Goal: Task Accomplishment & Management: Manage account settings

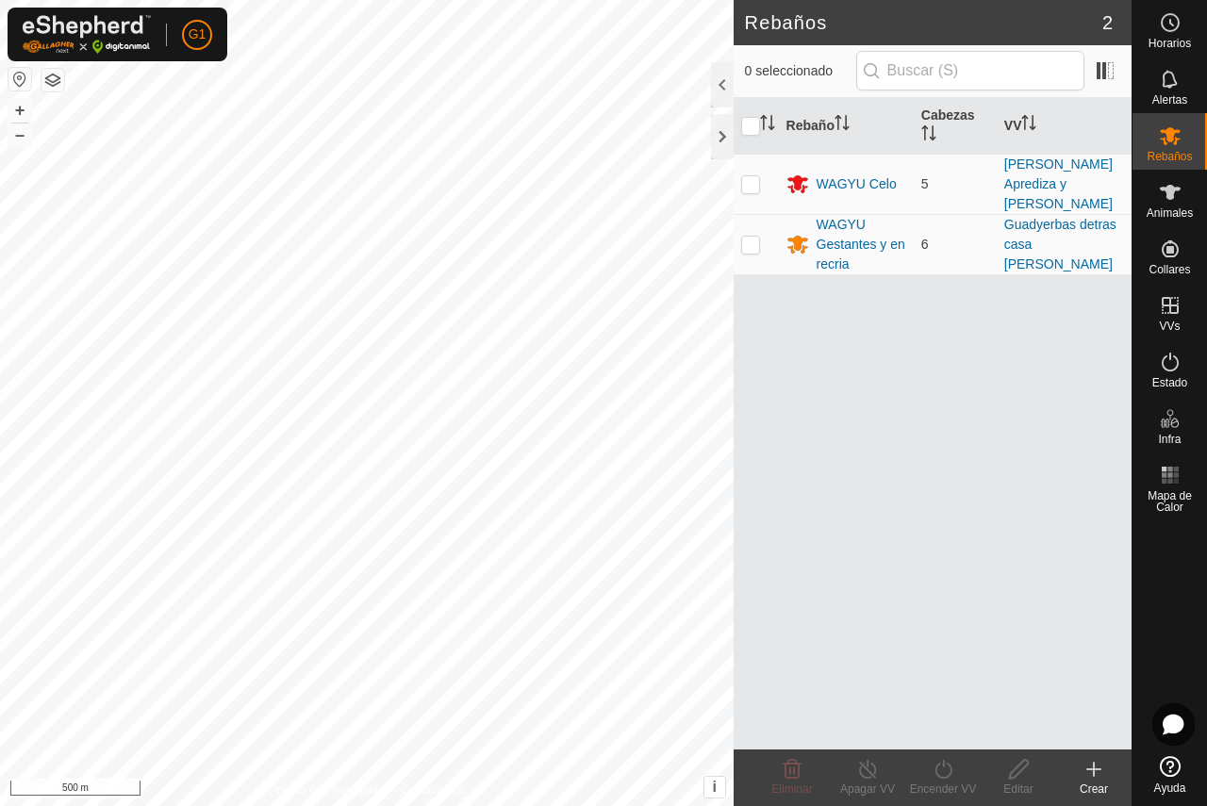
click at [16, 79] on button "button" at bounding box center [19, 79] width 23 height 23
click at [748, 237] on p-checkbox at bounding box center [750, 244] width 19 height 15
checkbox input "true"
click at [726, 132] on div at bounding box center [722, 136] width 23 height 45
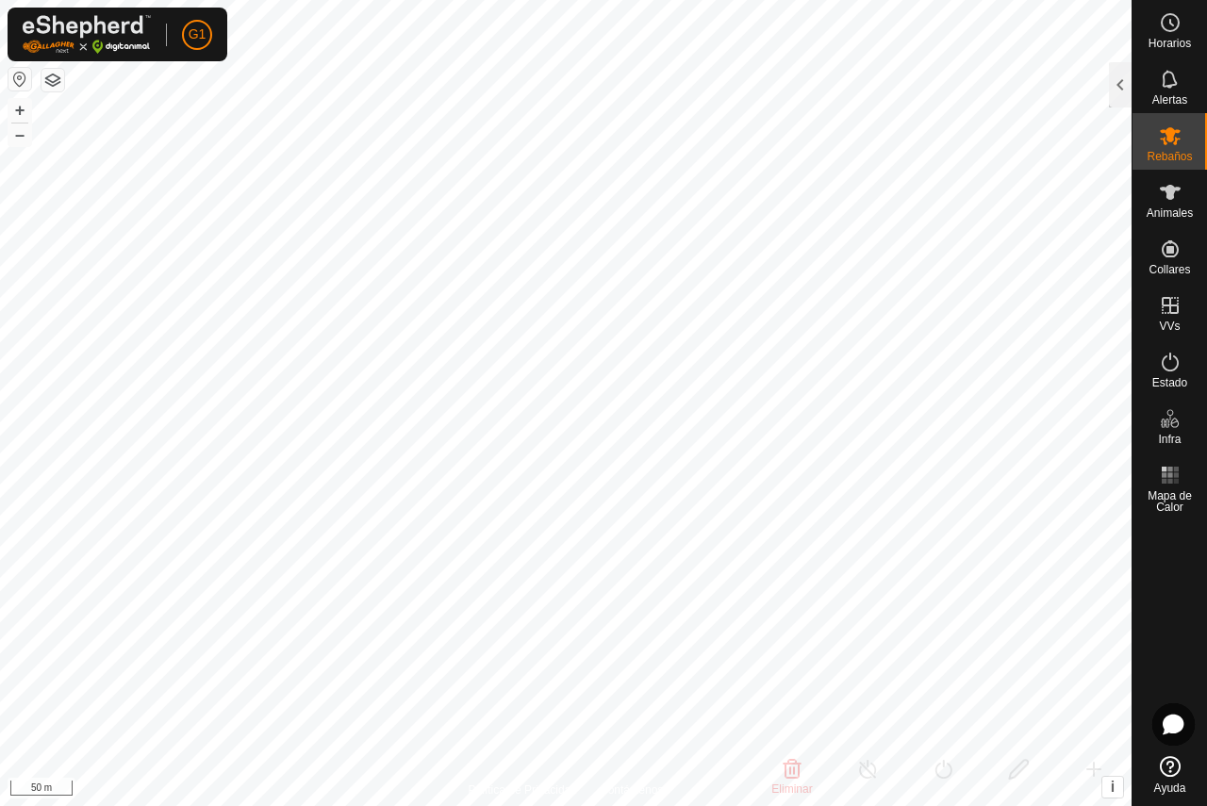
click at [54, 80] on button "button" at bounding box center [52, 80] width 23 height 23
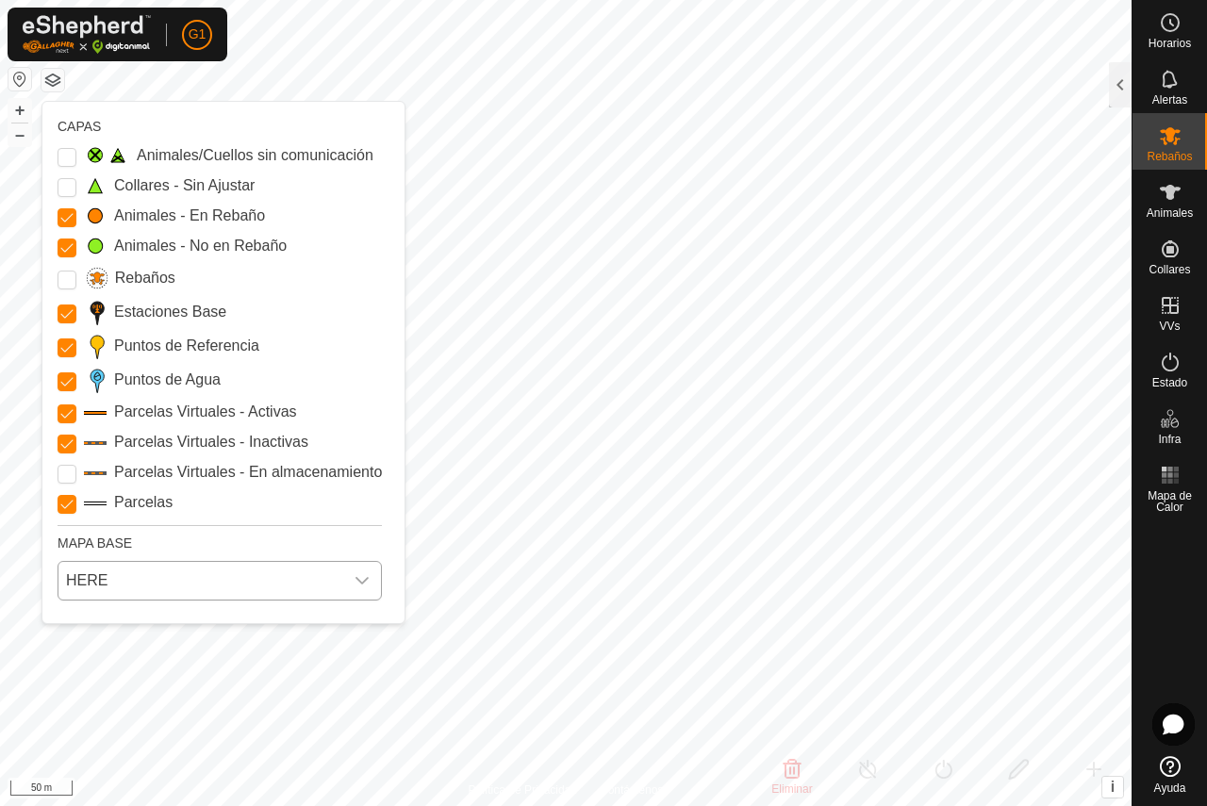
click at [144, 591] on span "HERE" at bounding box center [200, 581] width 285 height 38
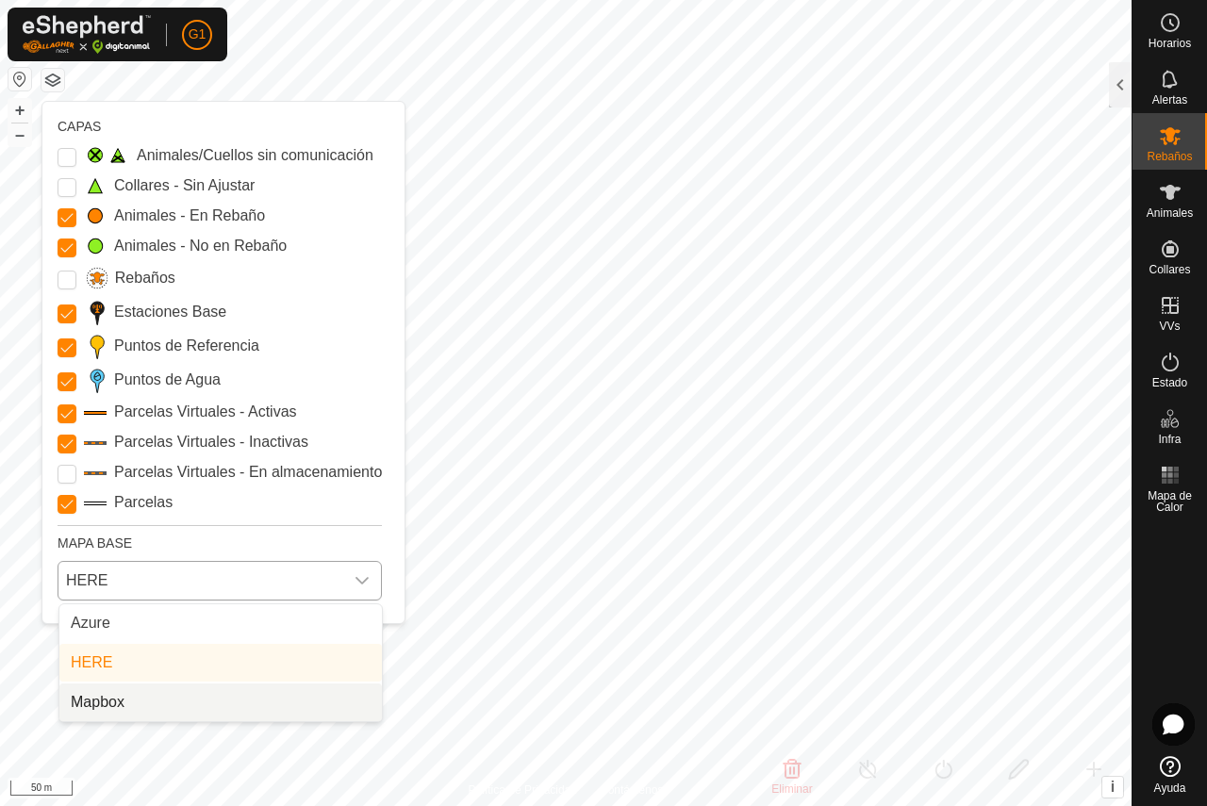
click at [128, 691] on li "Mapbox" at bounding box center [220, 702] width 322 height 38
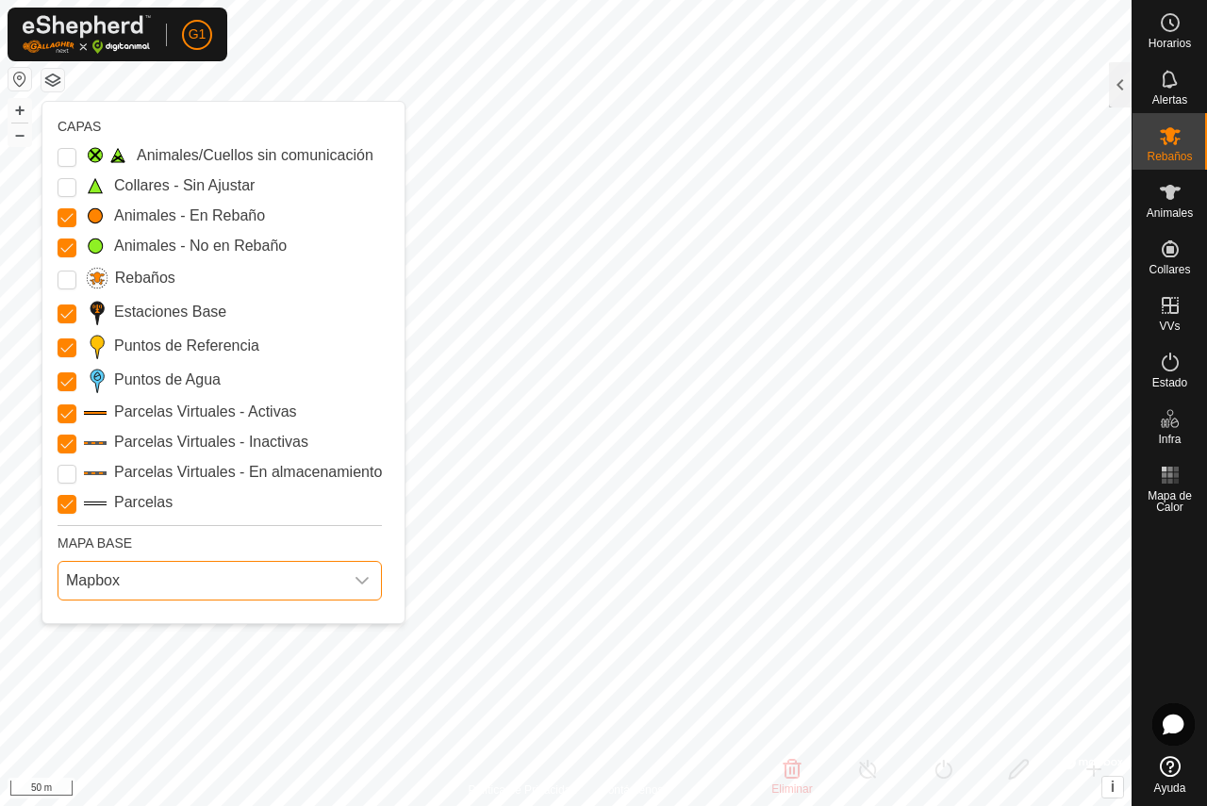
click at [58, 87] on button "button" at bounding box center [52, 80] width 23 height 23
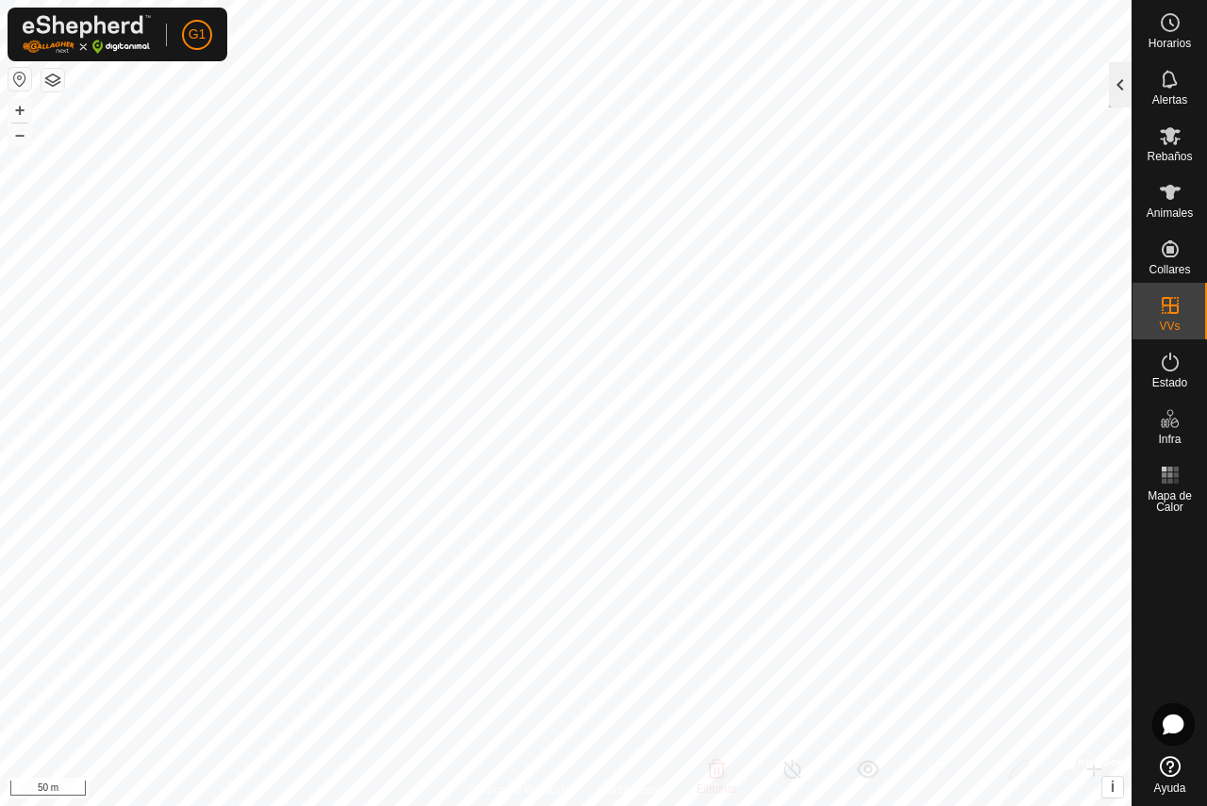
click at [1111, 90] on div at bounding box center [1120, 84] width 23 height 45
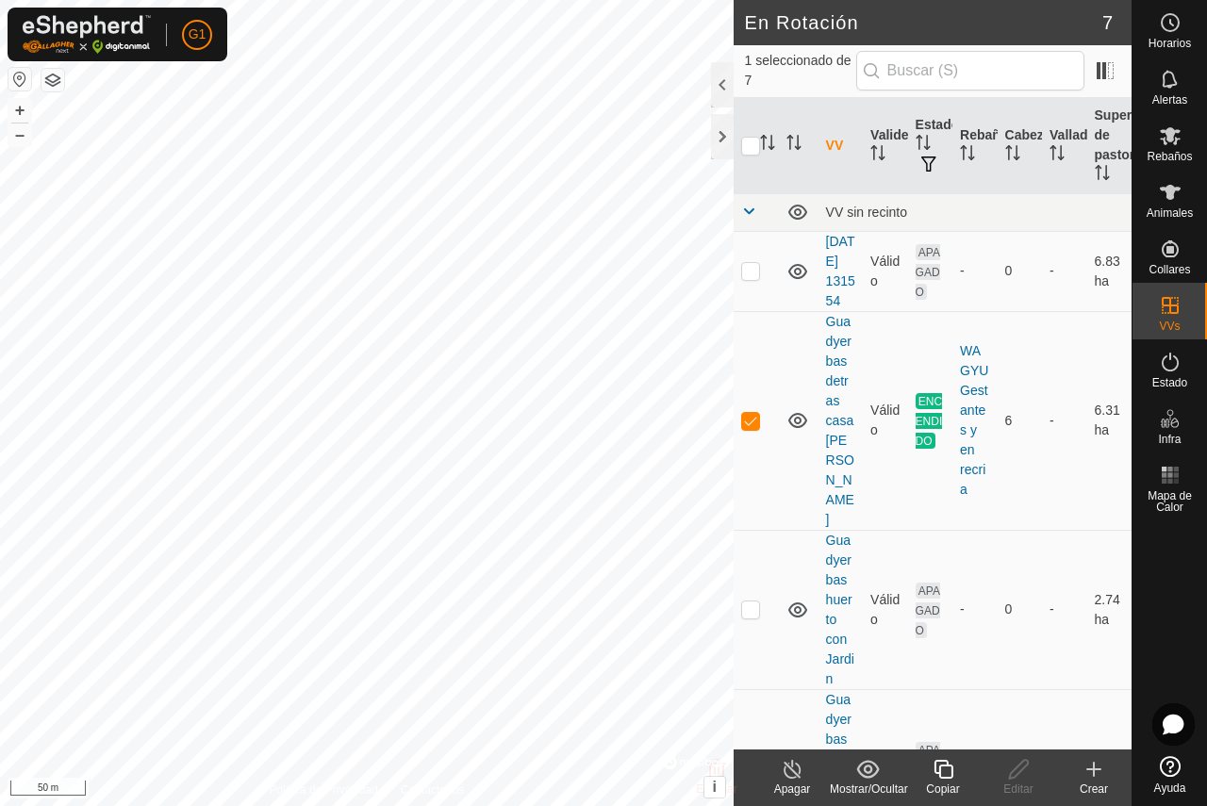
click at [944, 768] on icon at bounding box center [943, 769] width 24 height 23
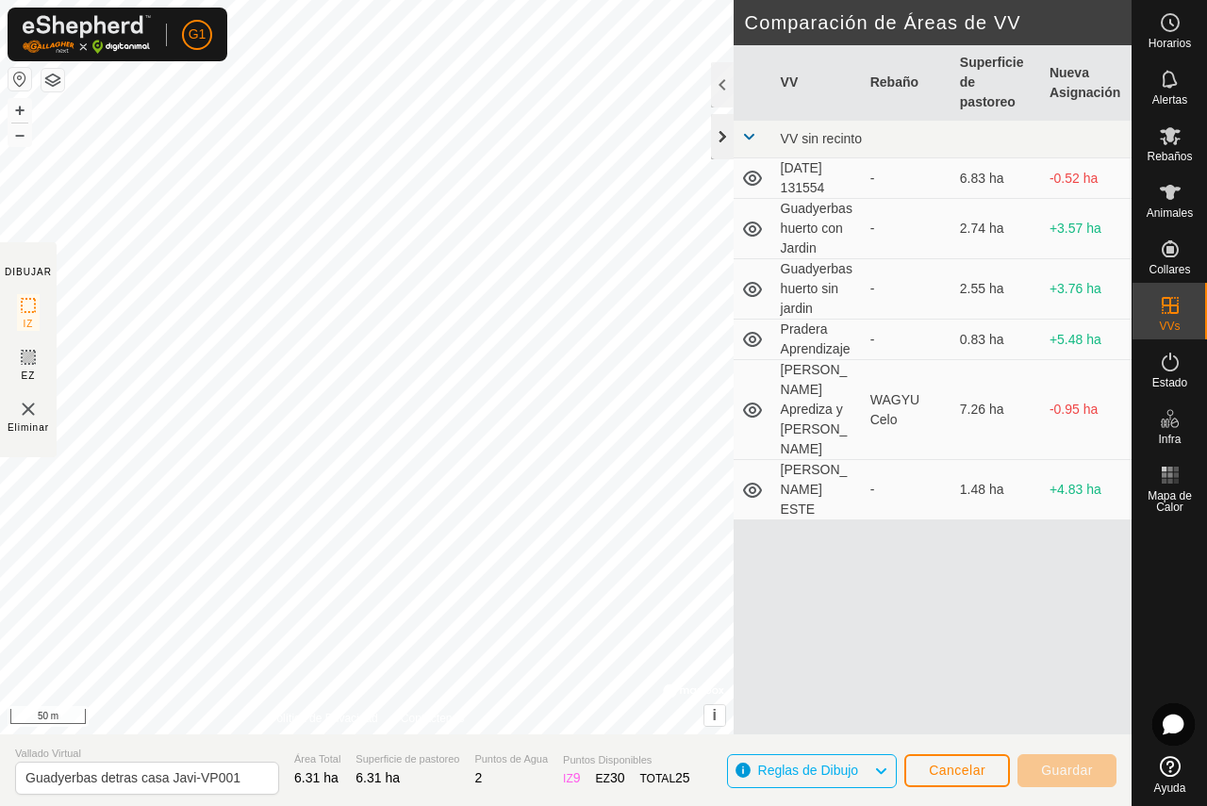
click at [728, 135] on div at bounding box center [722, 136] width 23 height 45
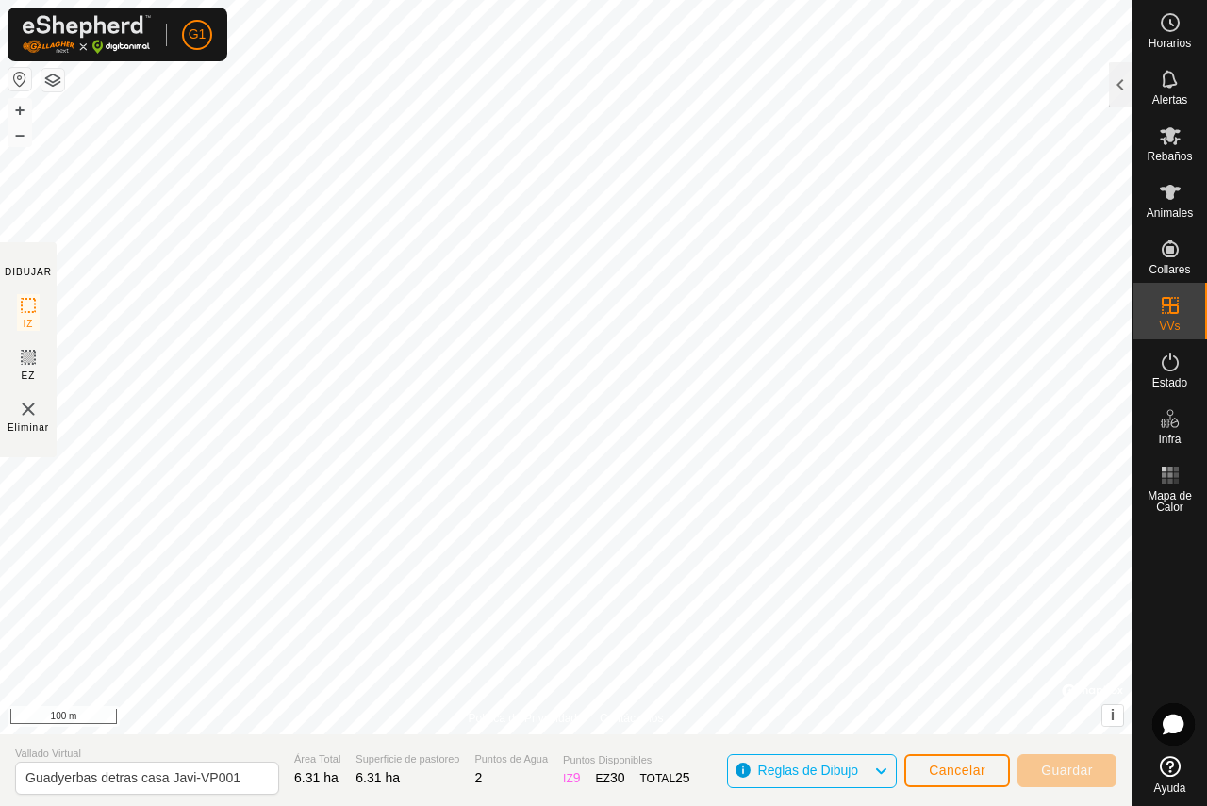
click at [50, 80] on button "button" at bounding box center [52, 80] width 23 height 23
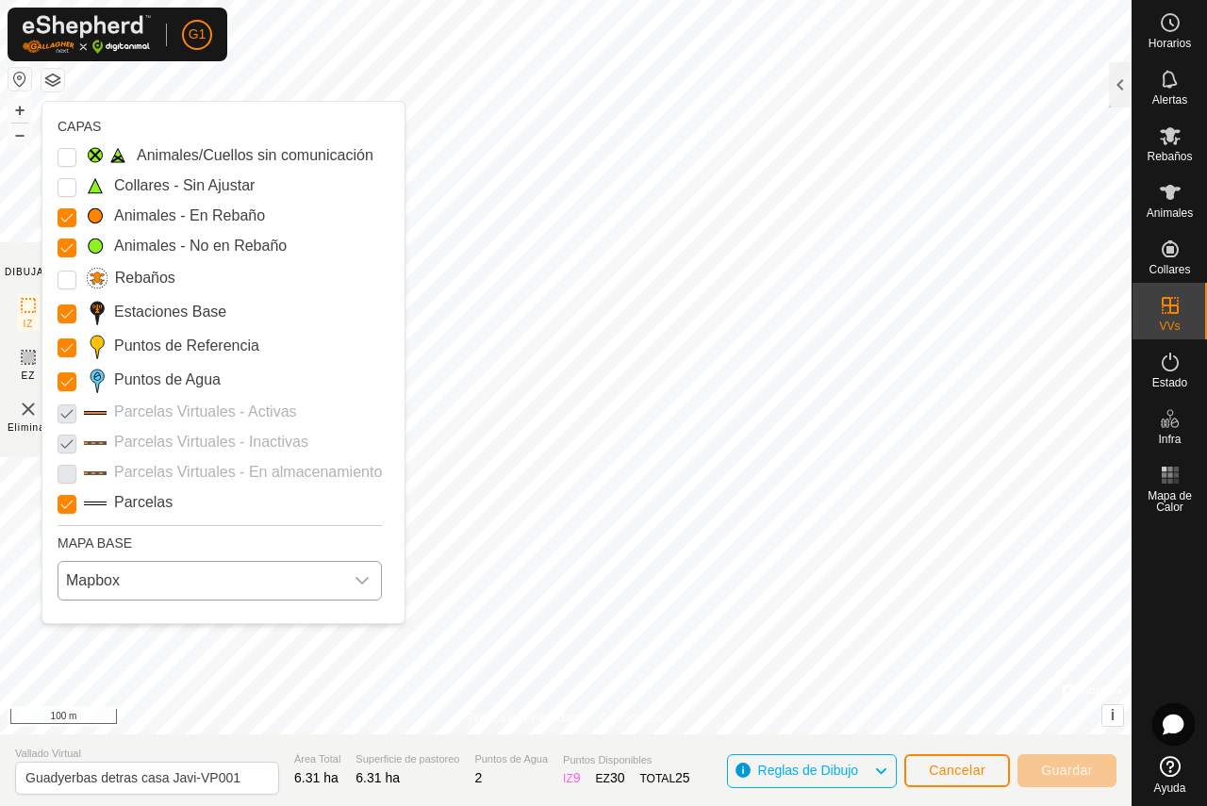
click at [117, 580] on span "Mapbox" at bounding box center [200, 581] width 285 height 38
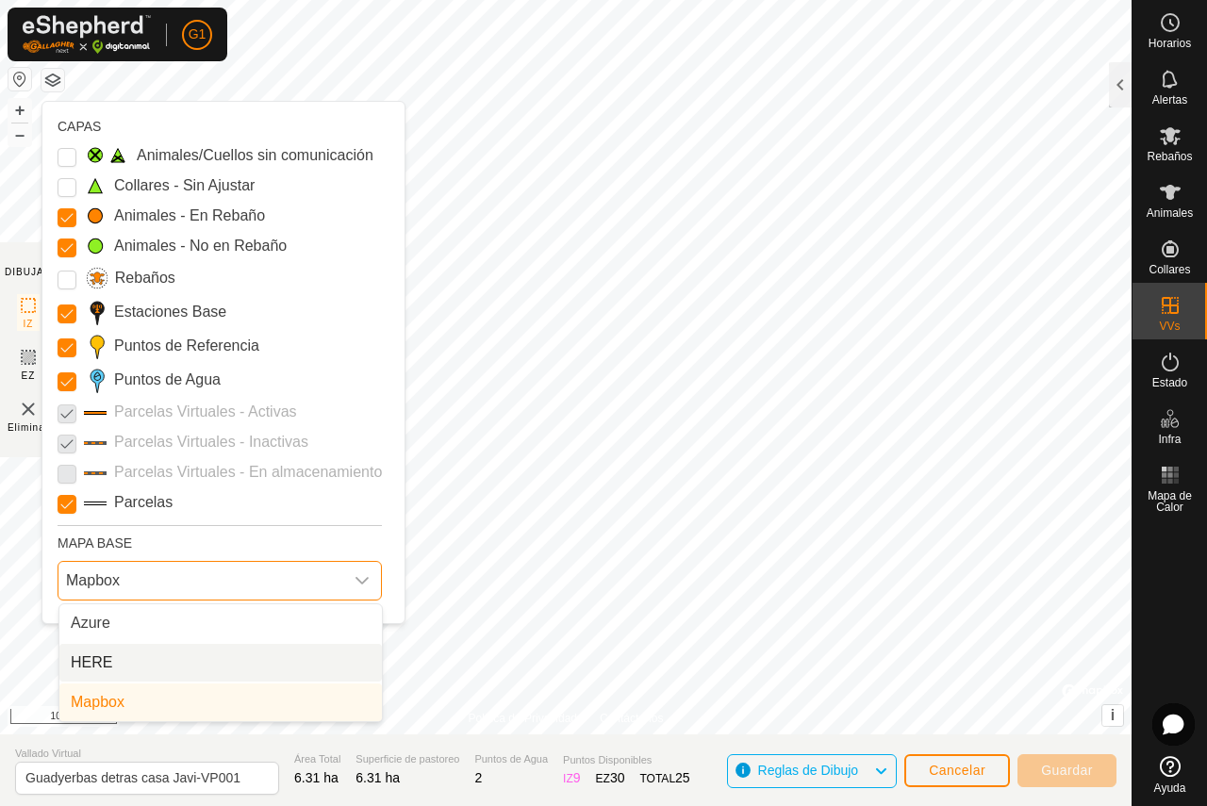
click at [114, 650] on li "HERE" at bounding box center [220, 663] width 322 height 38
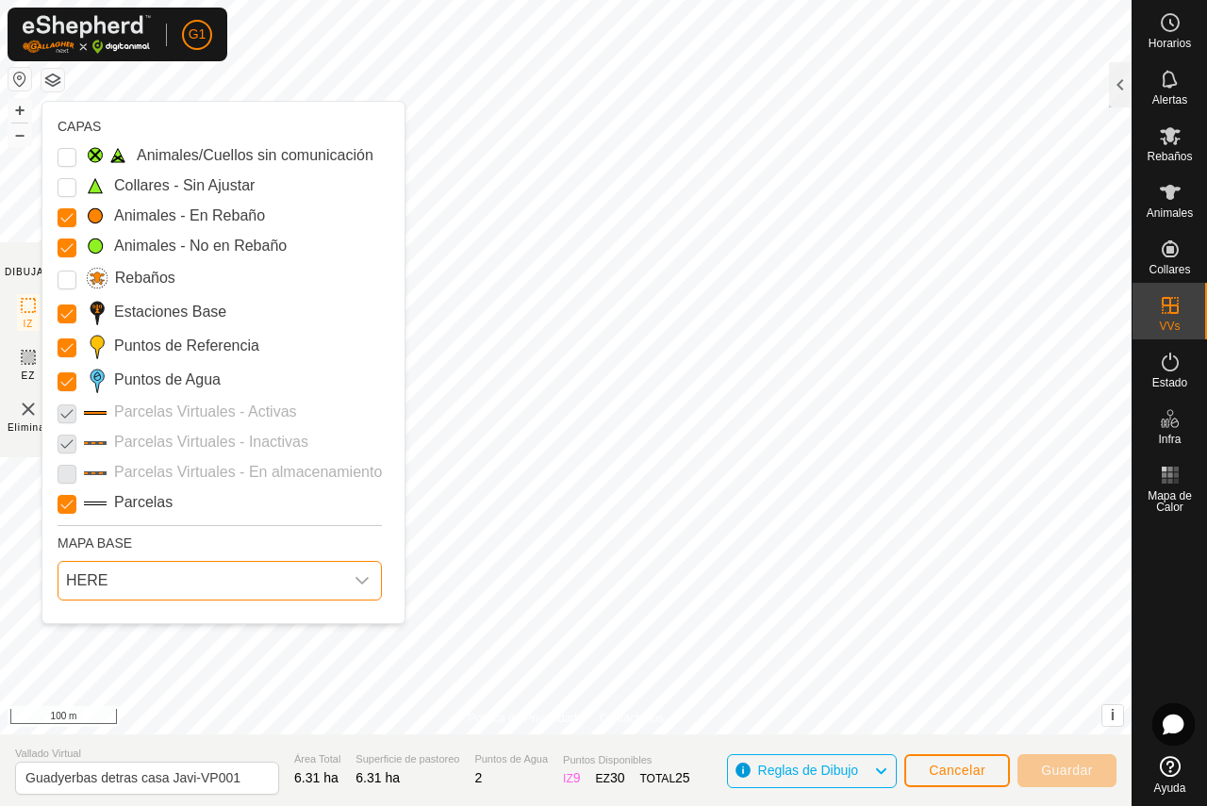
click at [56, 73] on button "button" at bounding box center [52, 80] width 23 height 23
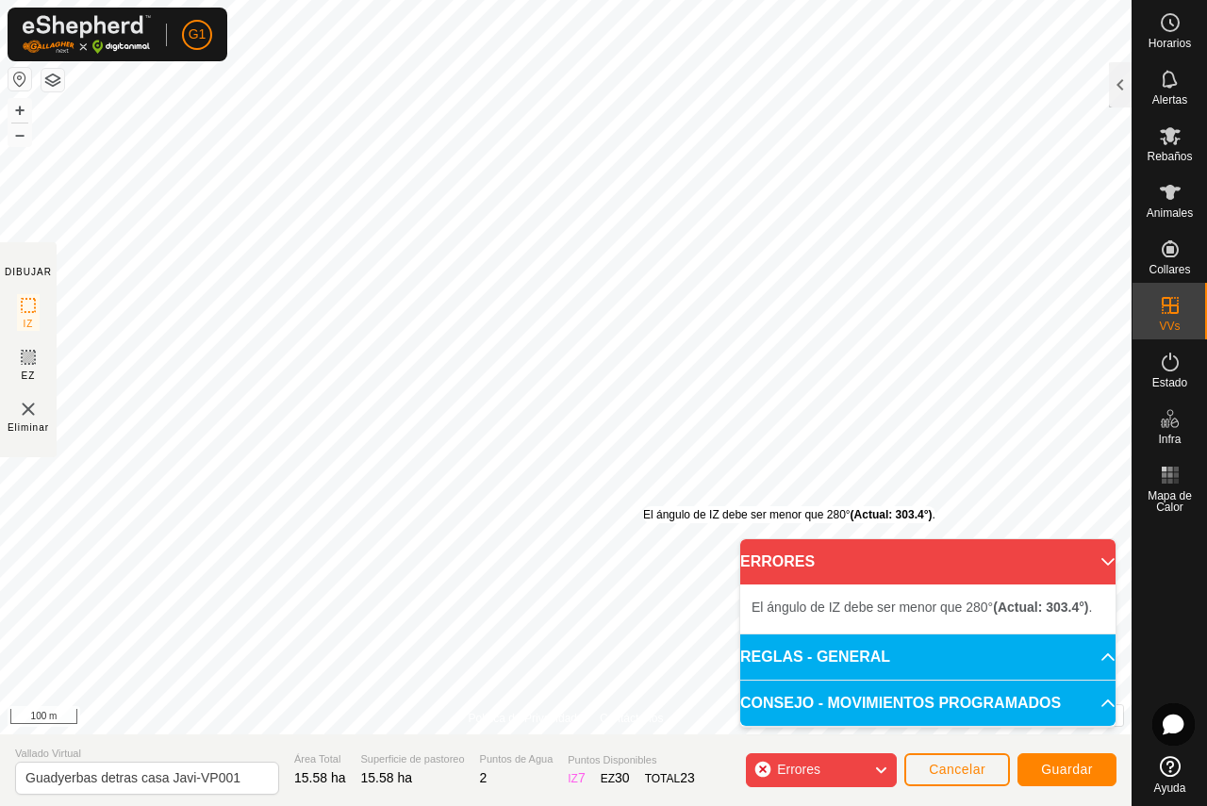
click at [643, 506] on div "El [PERSON_NAME] de IZ debe ser menor que 280° (Actual: 303.4°) . + – ⇧ i This …" at bounding box center [565, 367] width 1131 height 734
click at [743, 0] on html "G1 Horarios Alertas Rebaños Animales Collares VVs Estado Infra Mapa de Calor Ay…" at bounding box center [603, 403] width 1207 height 806
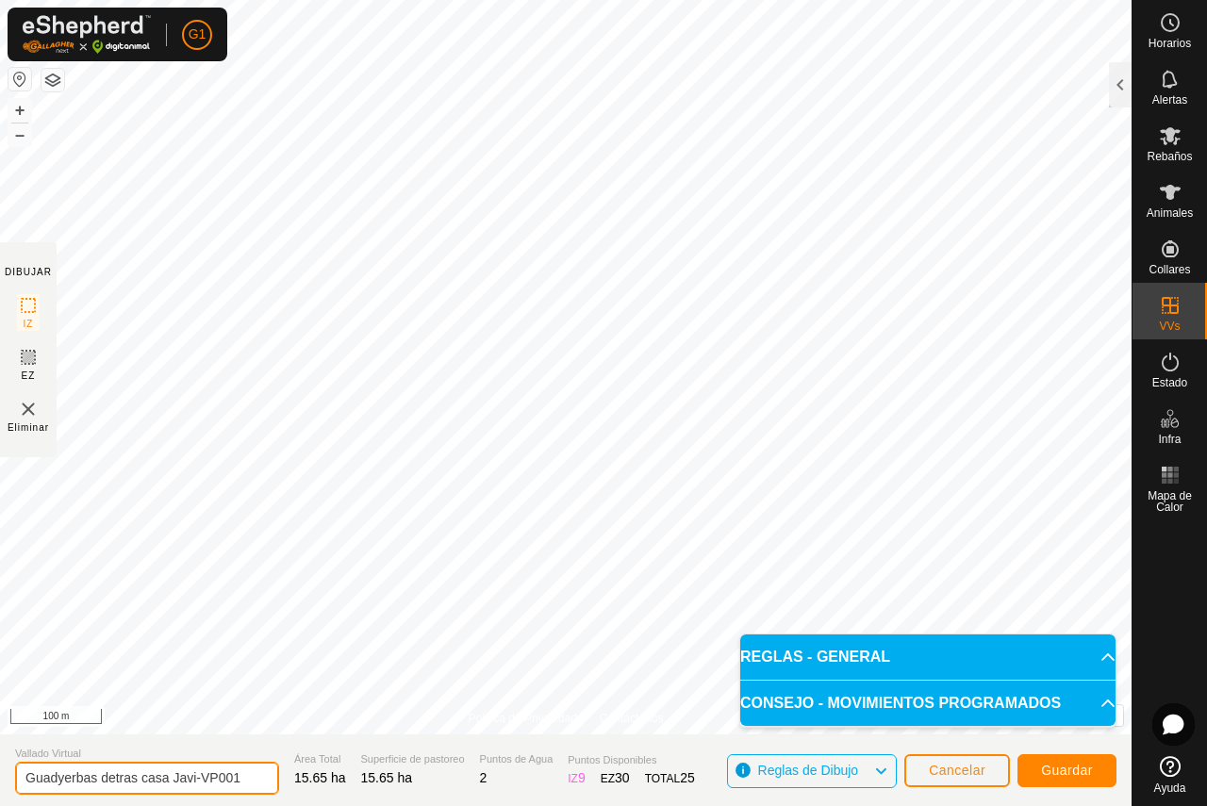
drag, startPoint x: 243, startPoint y: 781, endPoint x: 97, endPoint y: 768, distance: 146.7
click at [97, 768] on input "Guadyerbas detras casa Javi-VP001" at bounding box center [147, 778] width 264 height 33
type input "Guadyerbas y mitad Bravo"
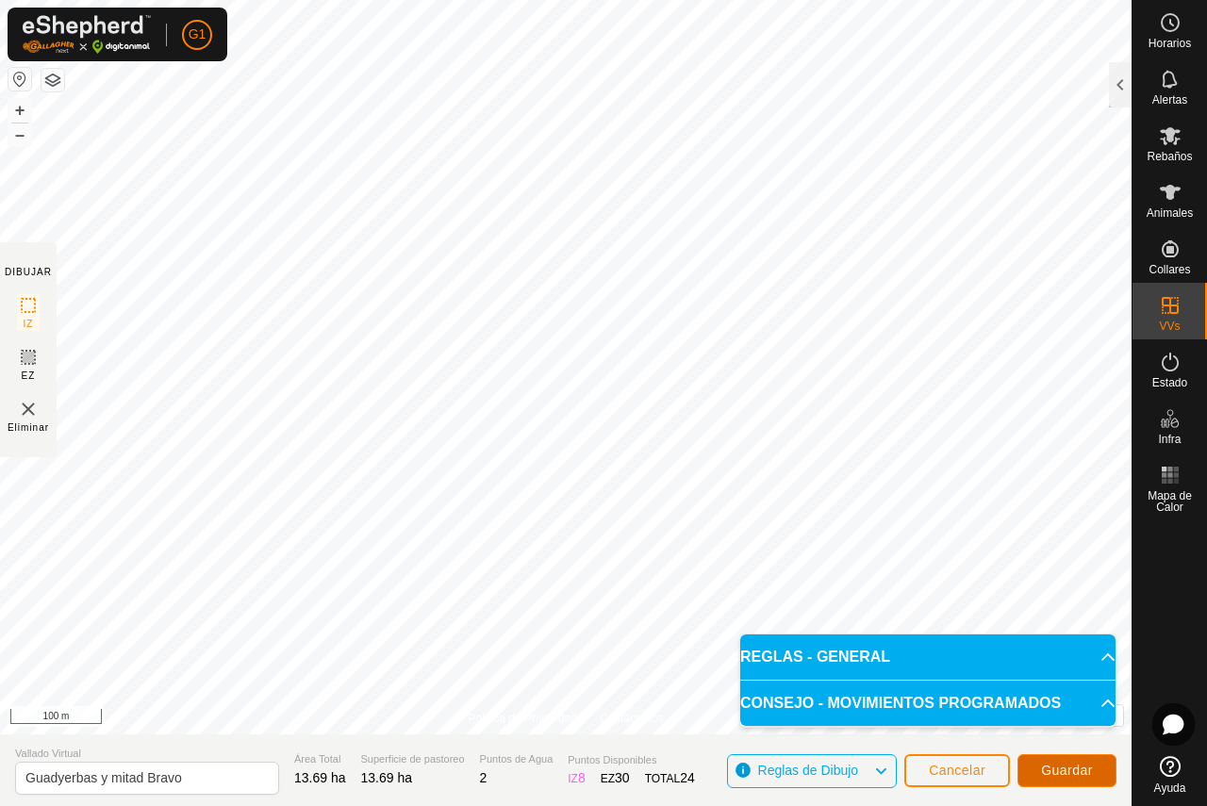
click at [1066, 768] on span "Guardar" at bounding box center [1067, 770] width 52 height 15
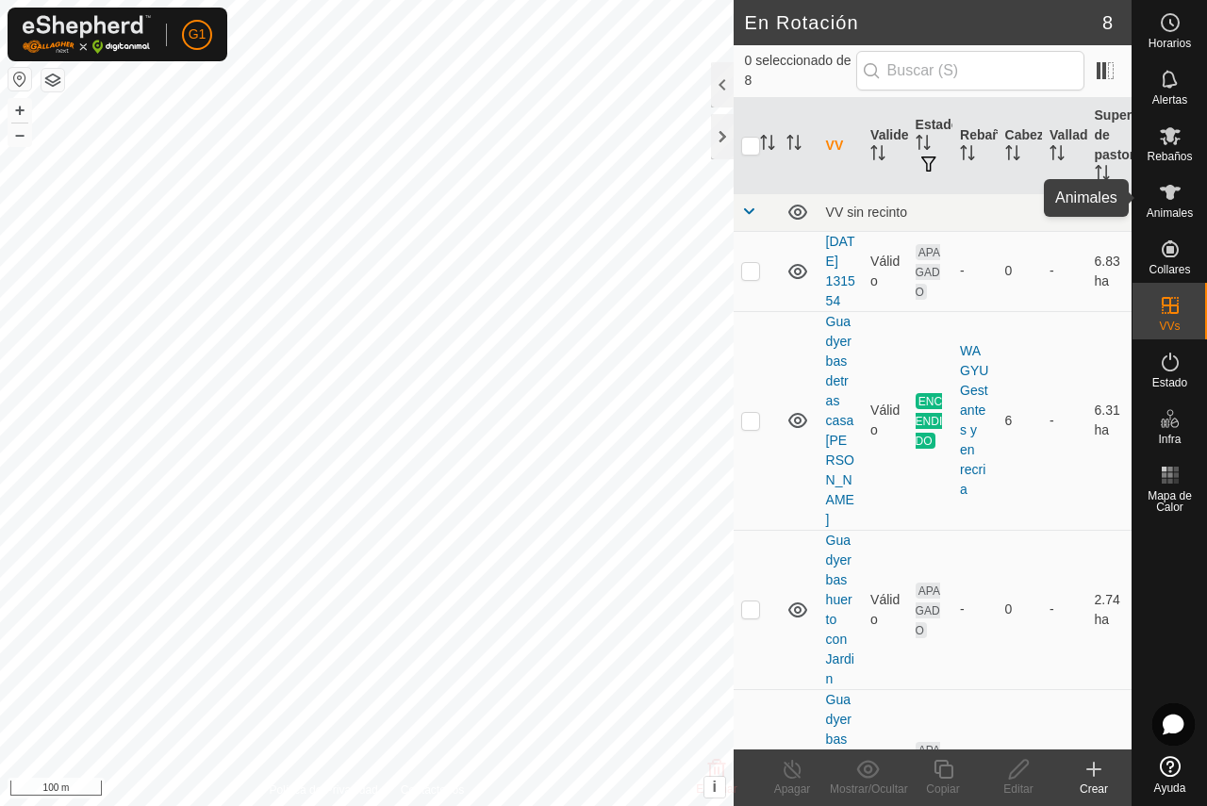
click at [1175, 200] on icon at bounding box center [1170, 192] width 23 height 23
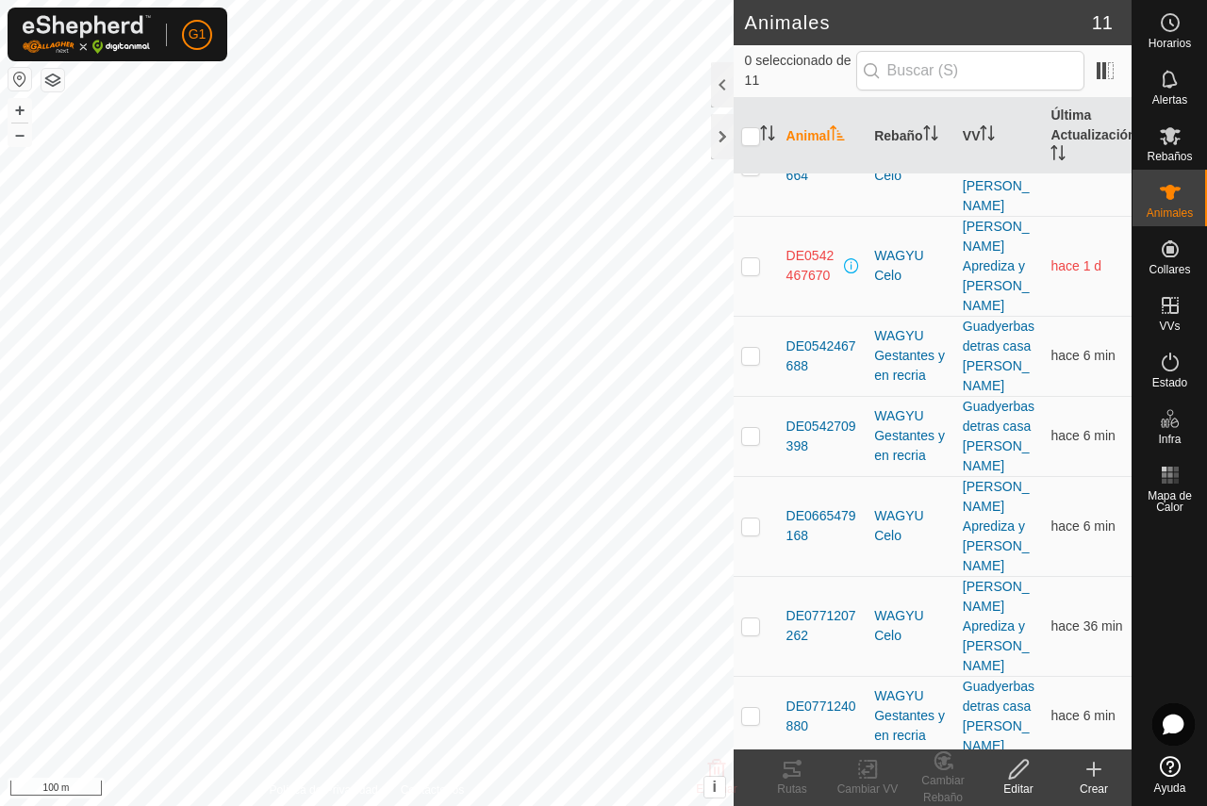
scroll to position [93, 0]
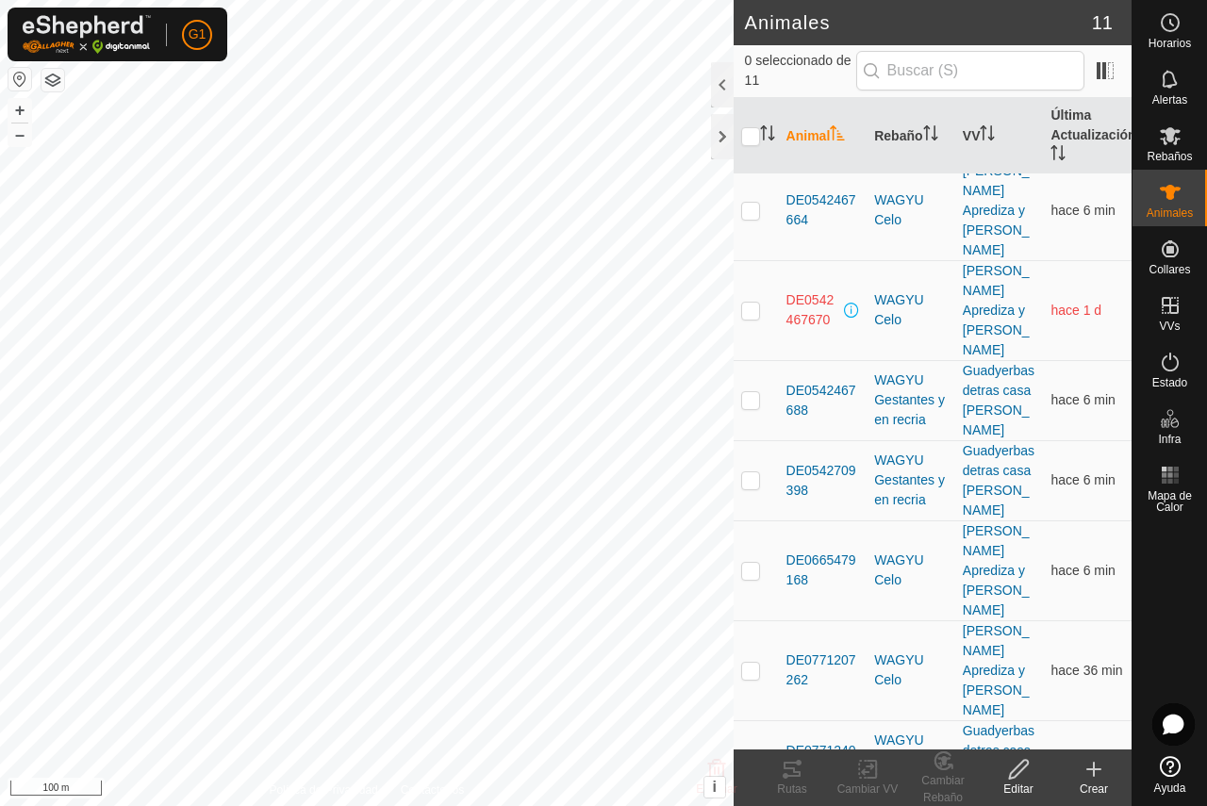
click at [828, 133] on th "Animal" at bounding box center [823, 136] width 89 height 76
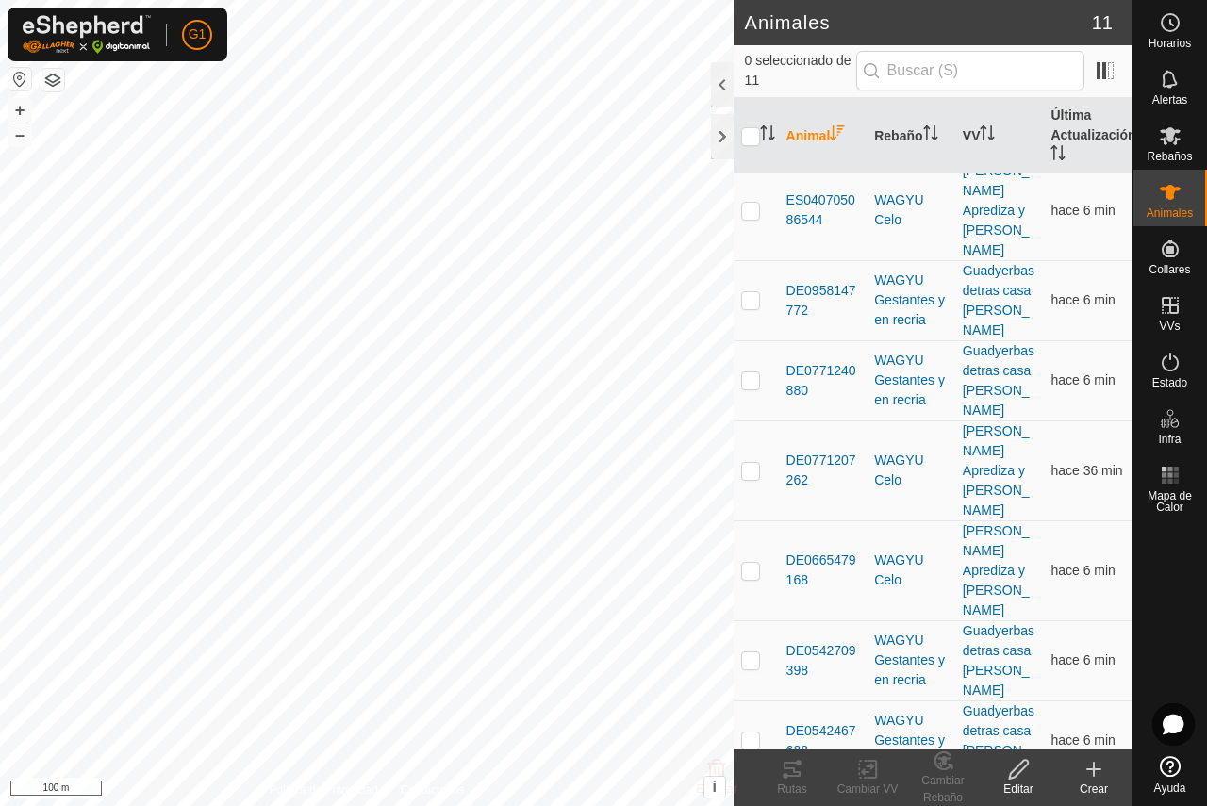
scroll to position [0, 0]
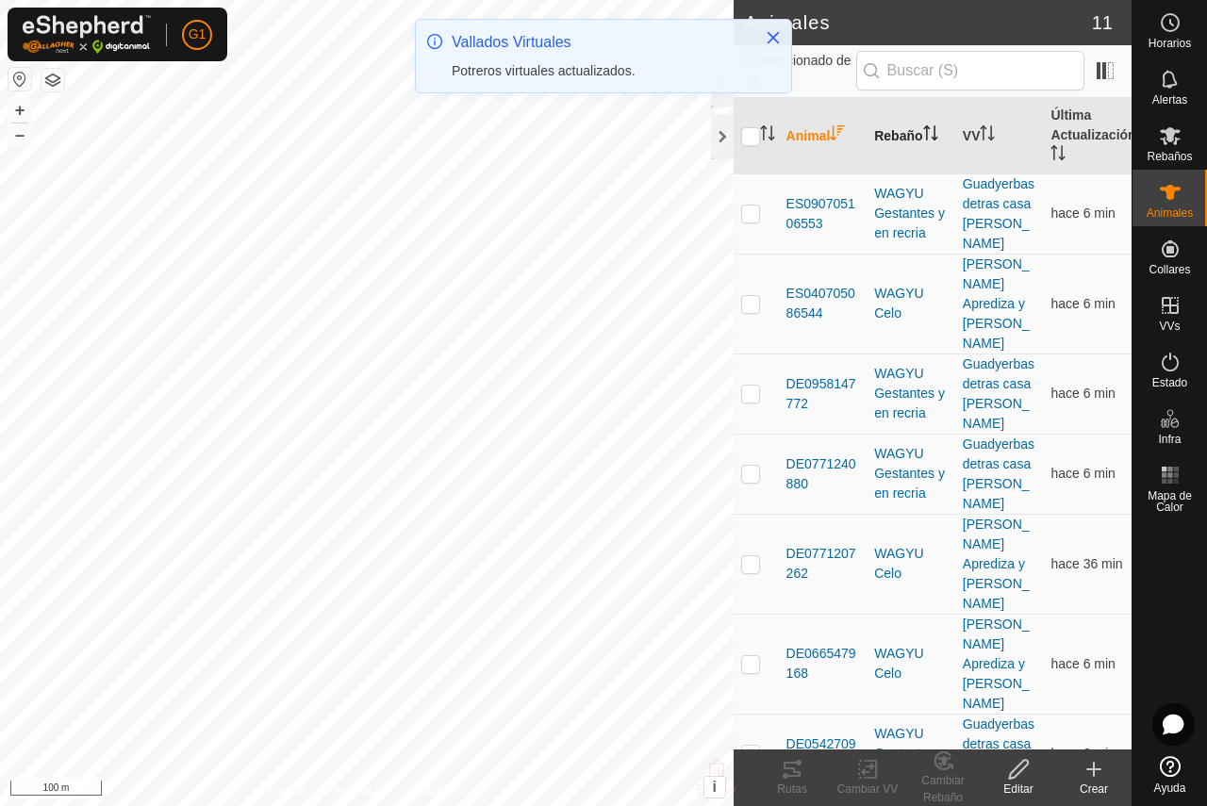
click at [888, 134] on th "Rebaño" at bounding box center [910, 136] width 89 height 76
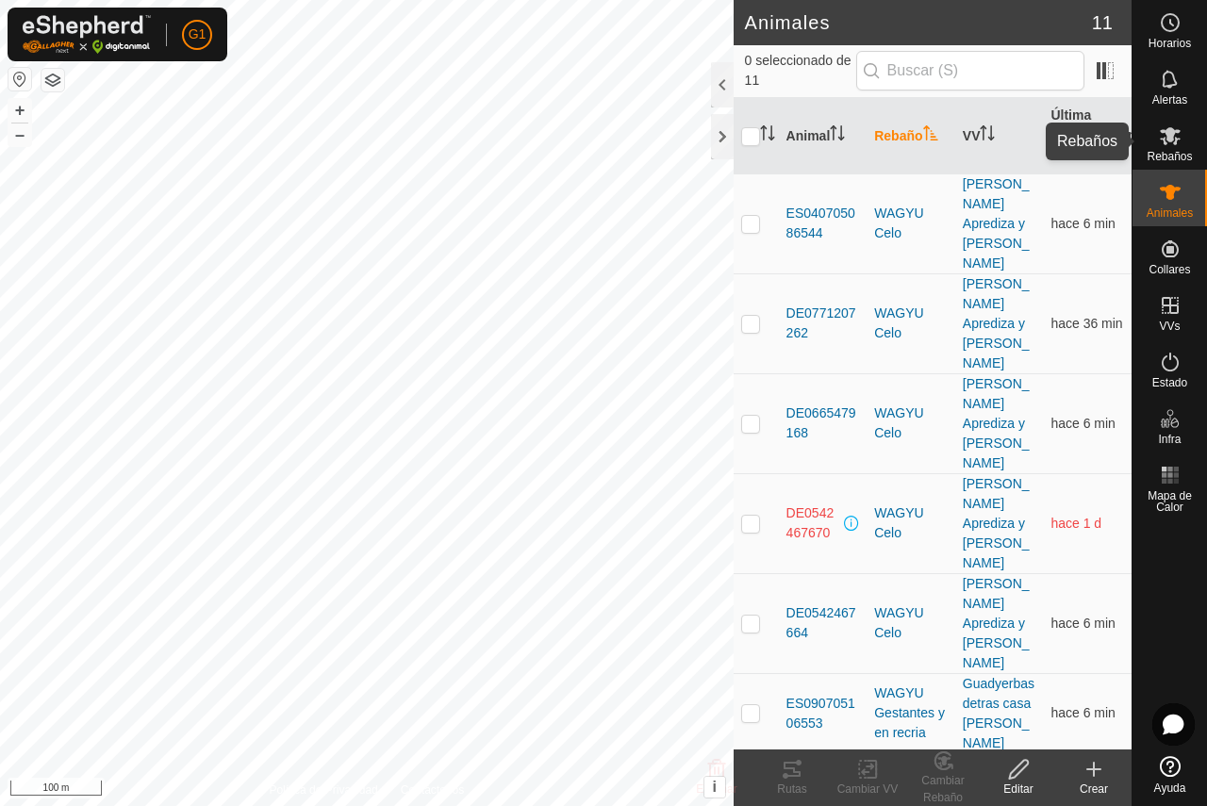
click at [1192, 136] on div "Rebaños" at bounding box center [1169, 141] width 74 height 57
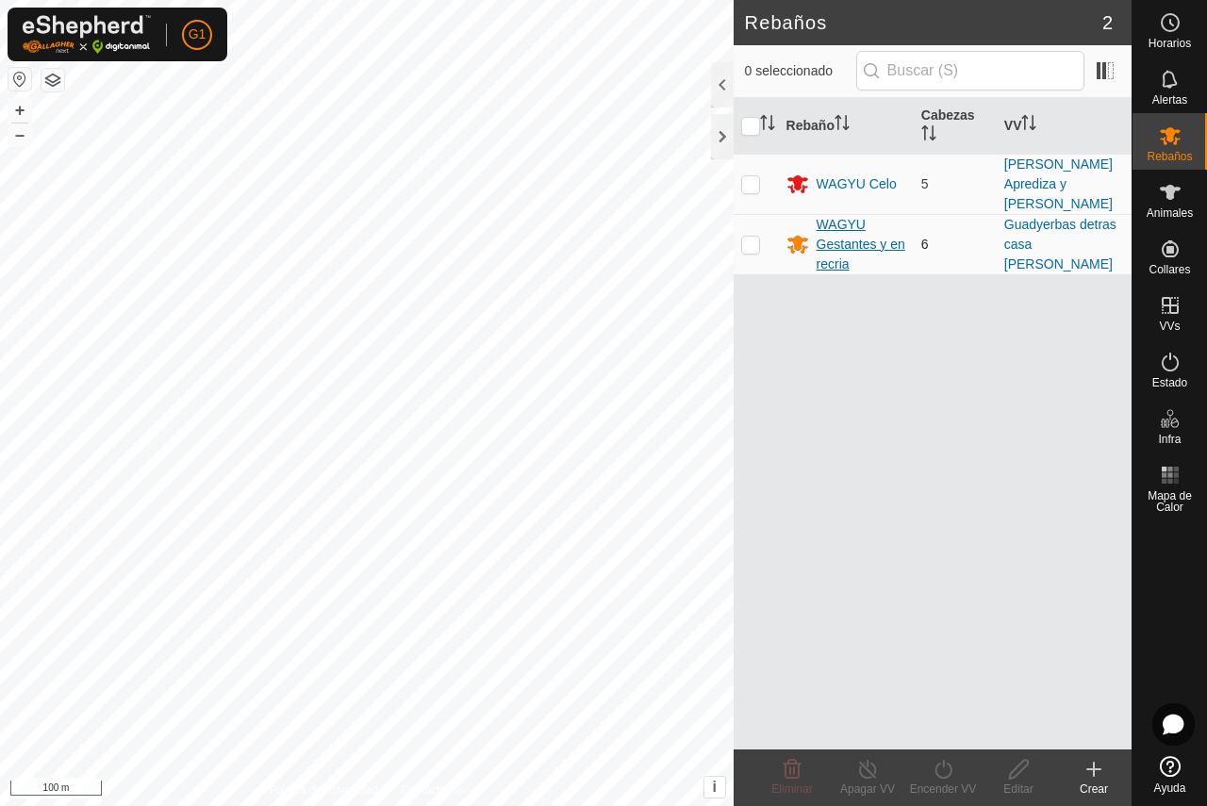
click at [830, 228] on div "WAGYU Gestantes y en recria" at bounding box center [861, 244] width 90 height 59
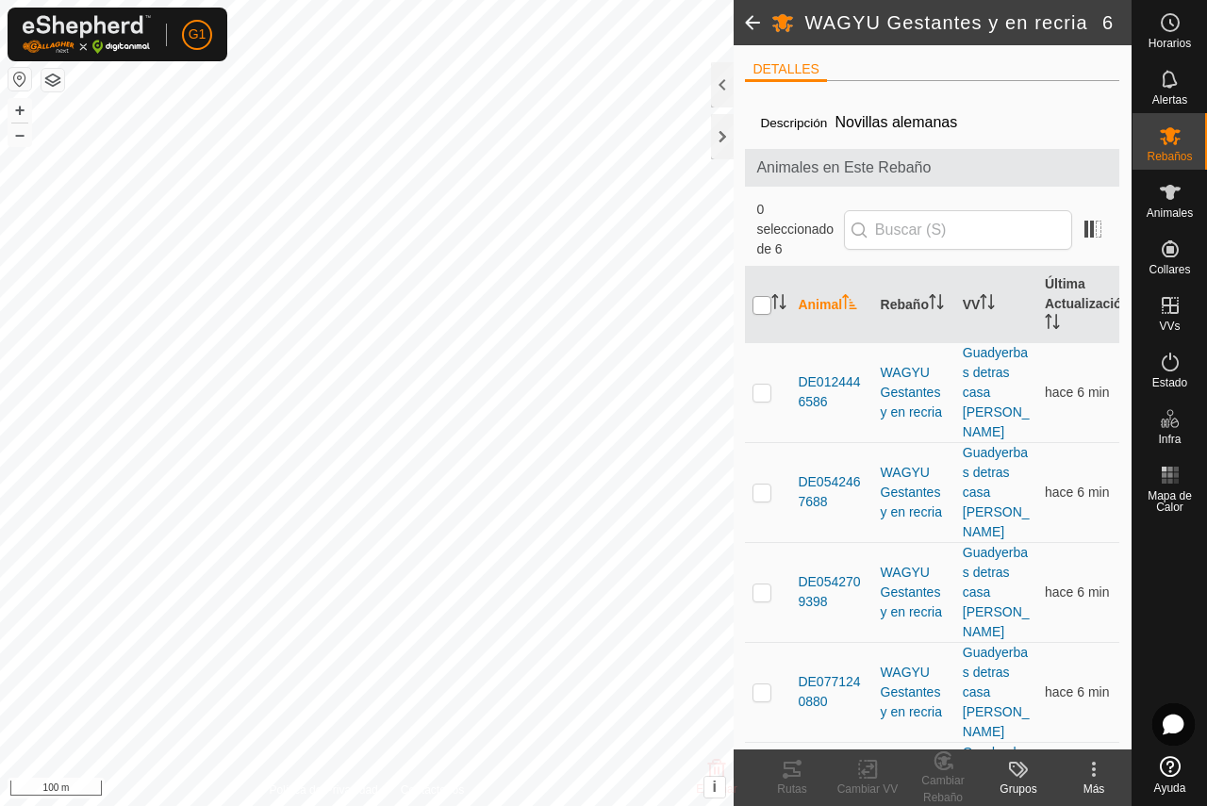
click at [762, 296] on input "checkbox" at bounding box center [761, 305] width 19 height 19
checkbox input "true"
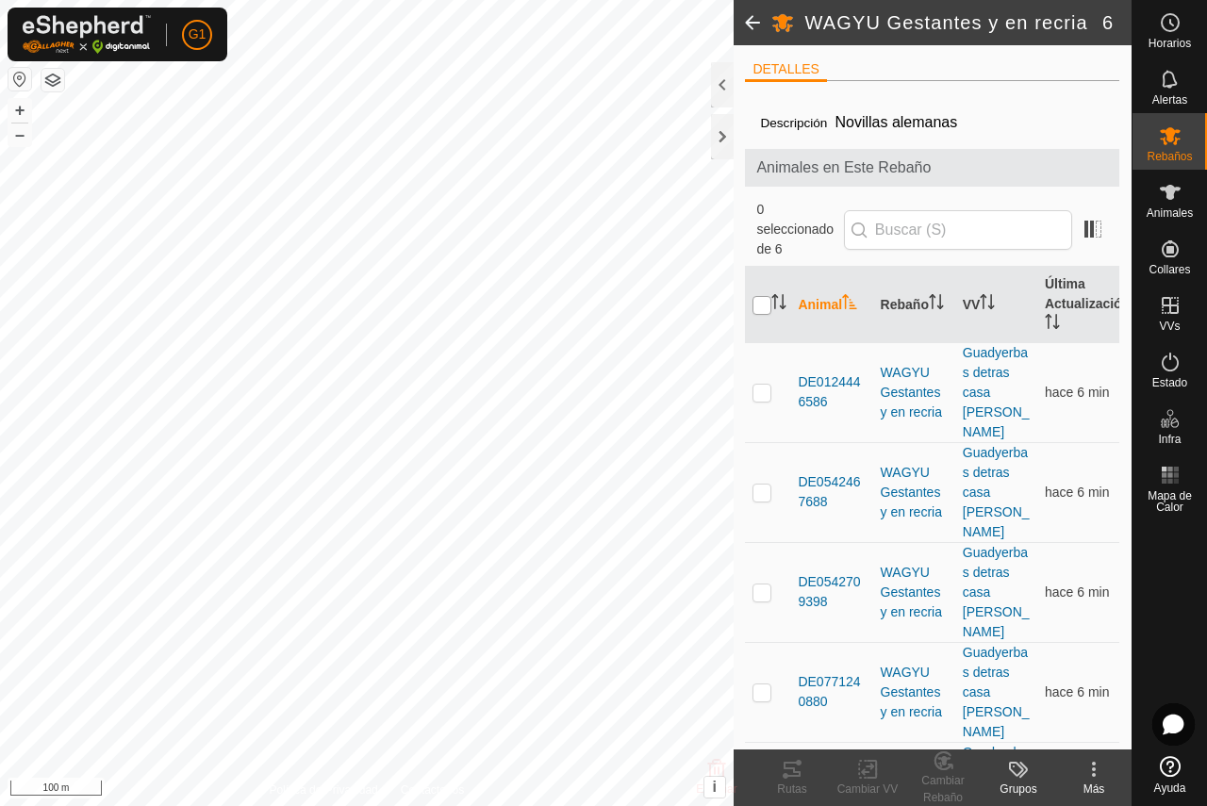
checkbox input "true"
click at [869, 783] on div "Cambiar VV" at bounding box center [867, 789] width 75 height 17
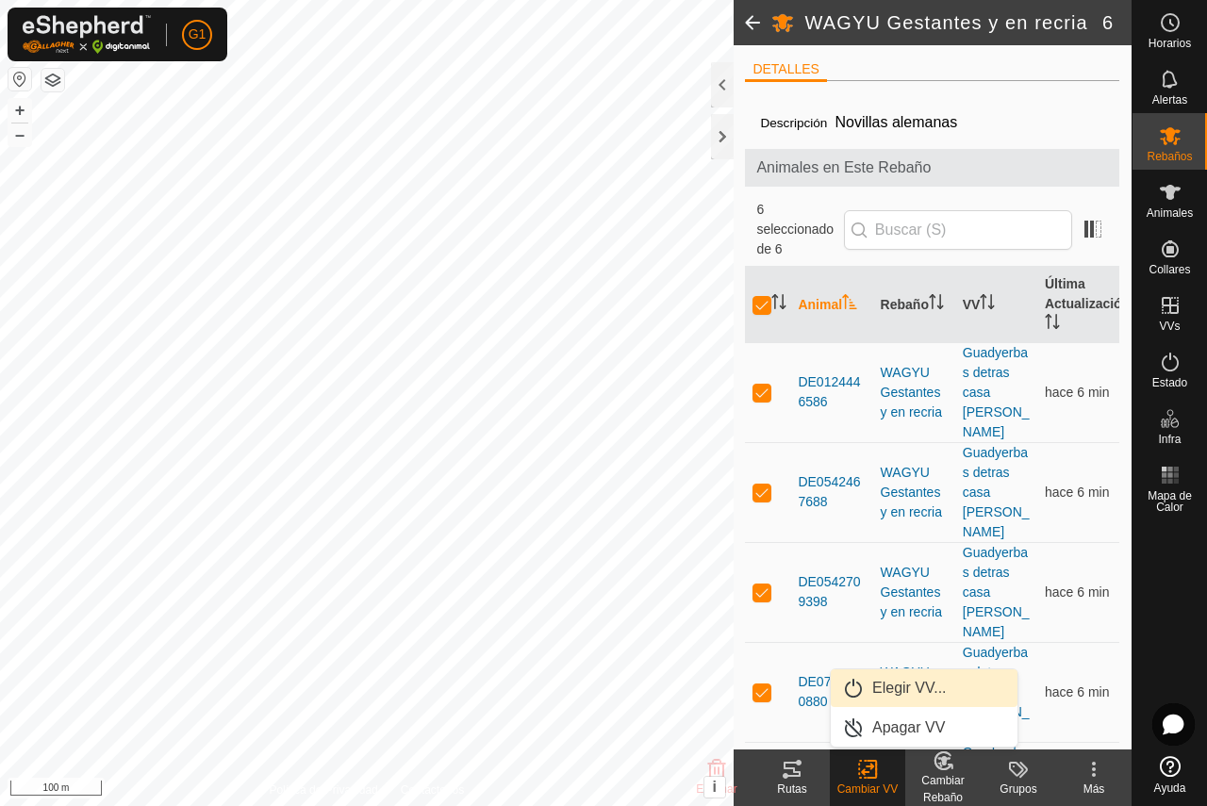
click at [904, 689] on link "Elegir VV..." at bounding box center [923, 688] width 187 height 38
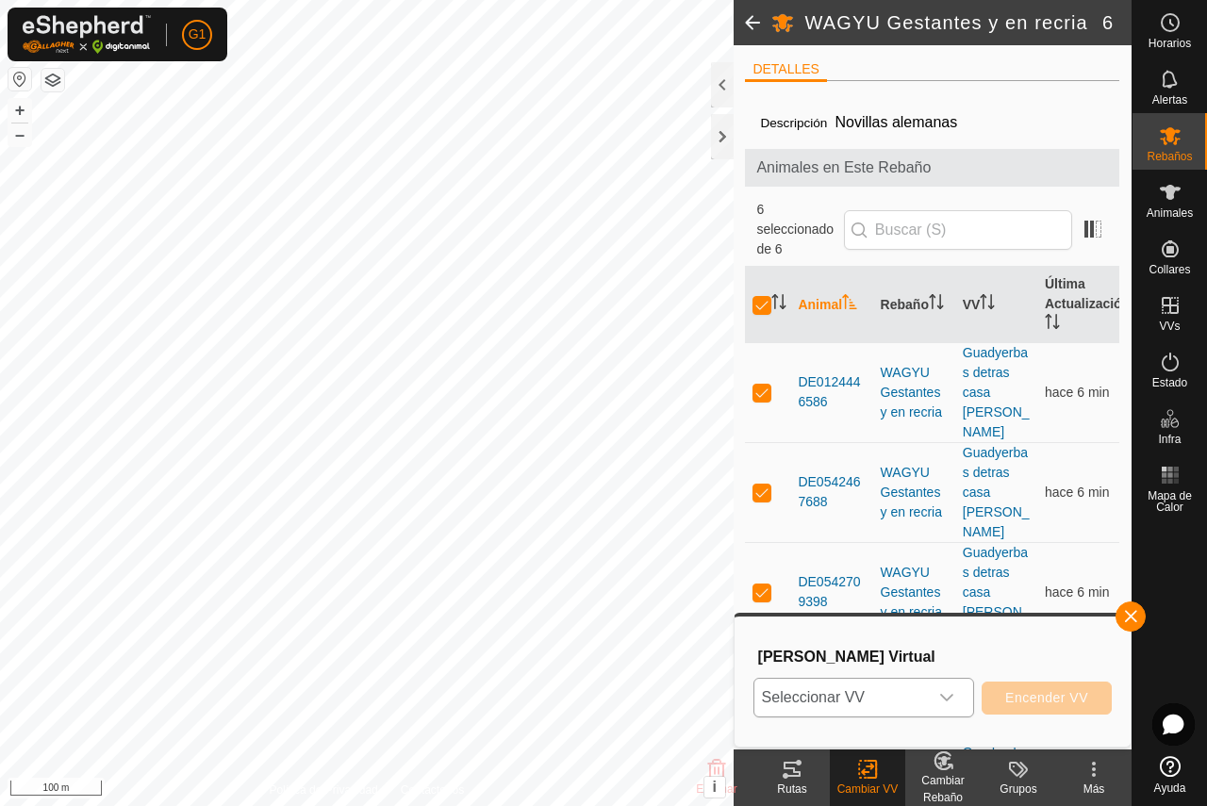
click at [942, 697] on icon "dropdown trigger" at bounding box center [946, 697] width 15 height 15
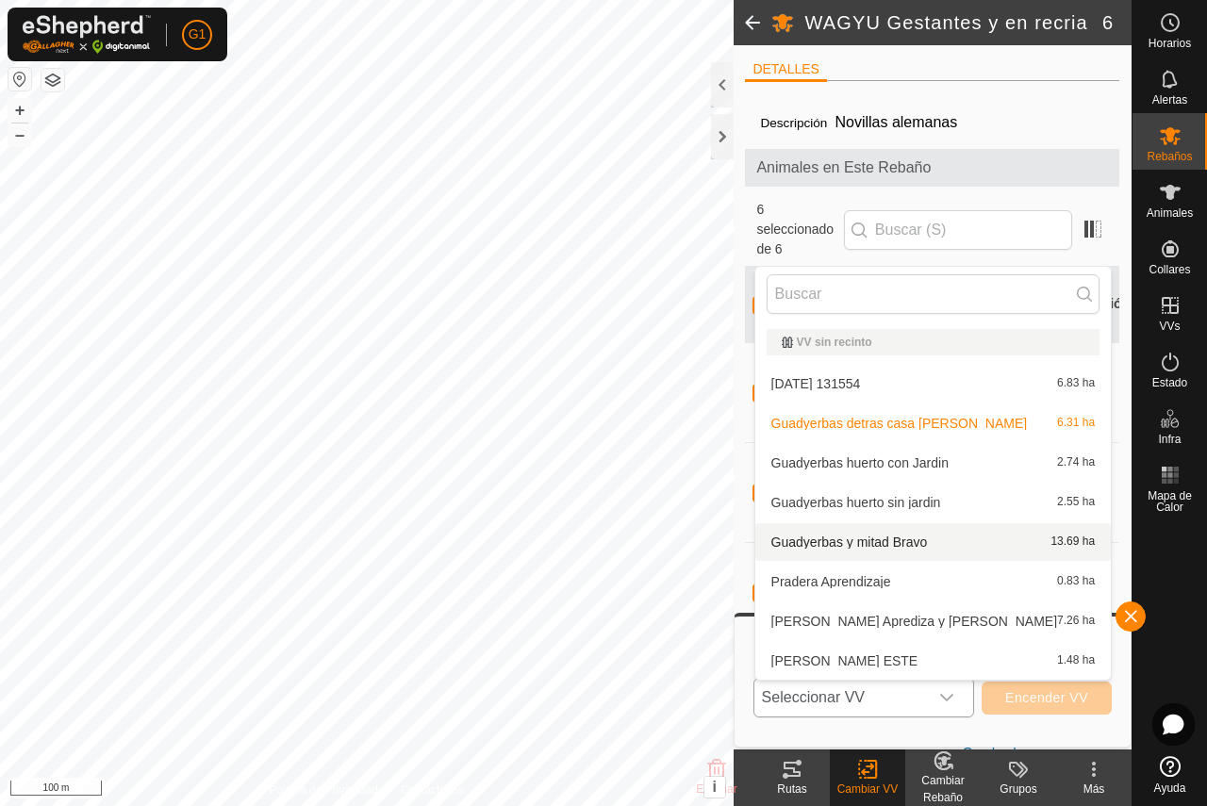
click at [900, 541] on li "Guadyerbas y mitad Bravo 13.69 ha" at bounding box center [932, 542] width 355 height 38
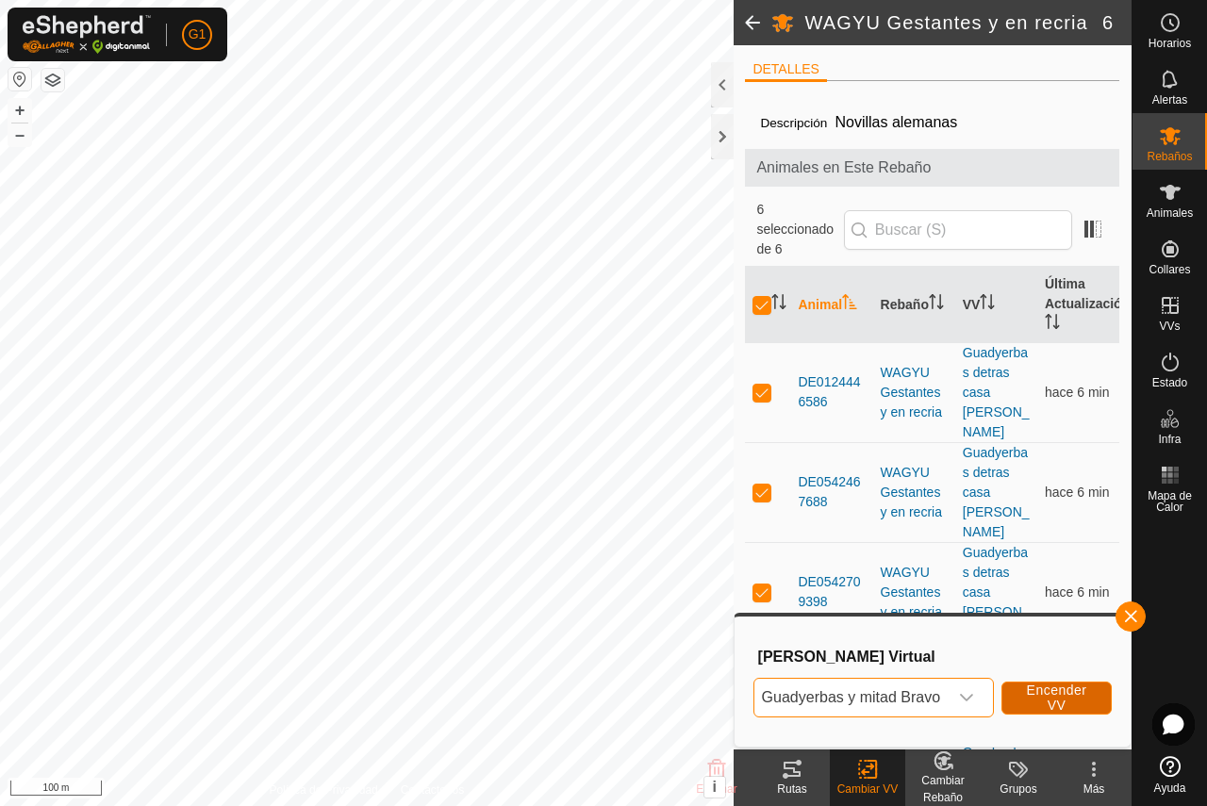
click at [1078, 700] on span "Encender VV" at bounding box center [1056, 697] width 63 height 30
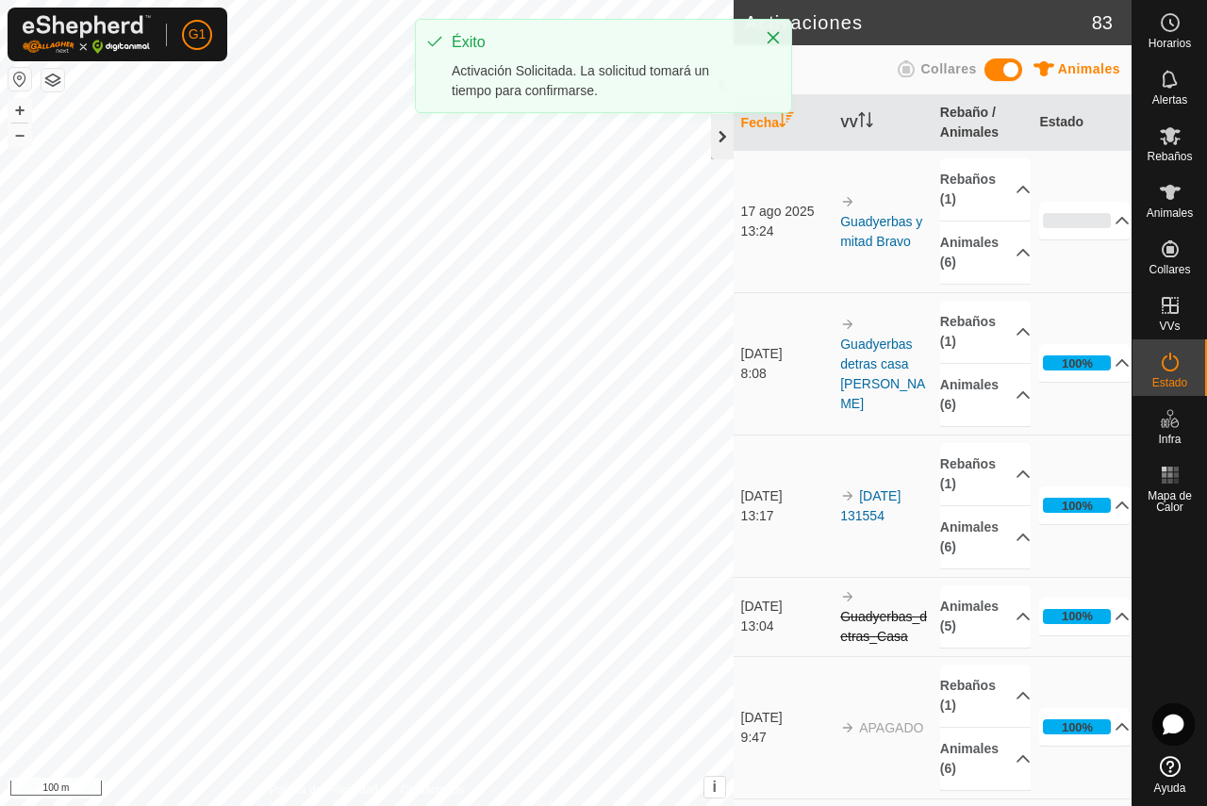
click at [716, 136] on div at bounding box center [722, 136] width 23 height 45
